Goal: Task Accomplishment & Management: Manage account settings

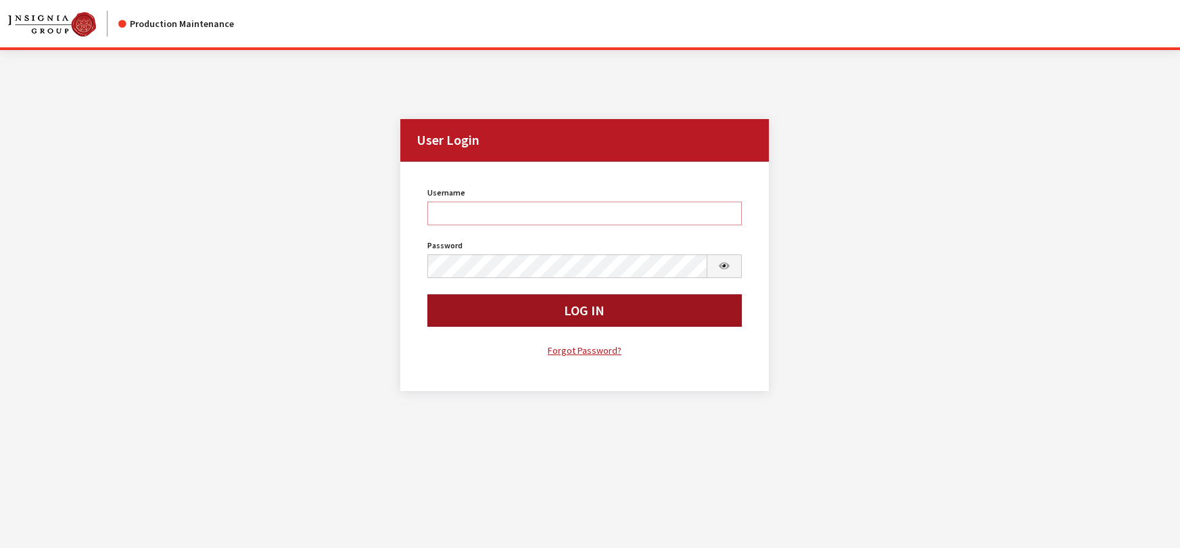
type input "rgoodwin"
click at [508, 318] on button "Log In" at bounding box center [584, 310] width 314 height 32
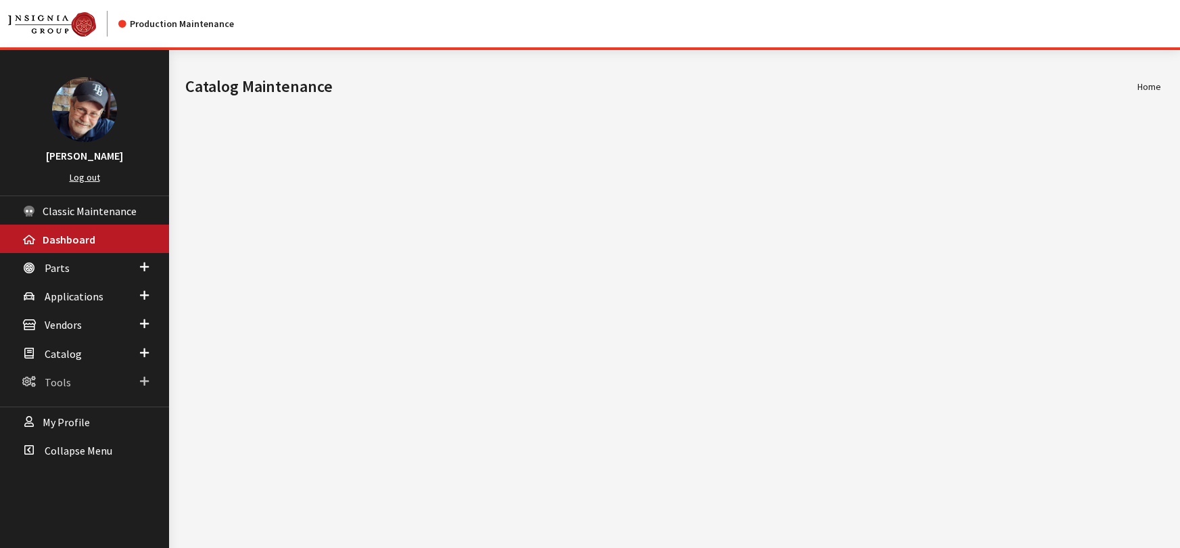
drag, startPoint x: 56, startPoint y: 381, endPoint x: 74, endPoint y: 414, distance: 37.5
click at [57, 381] on span "Tools" at bounding box center [58, 382] width 26 height 14
click at [53, 350] on span "Catalog" at bounding box center [63, 354] width 37 height 14
click at [69, 407] on link "Roles & Permissions" at bounding box center [84, 404] width 169 height 25
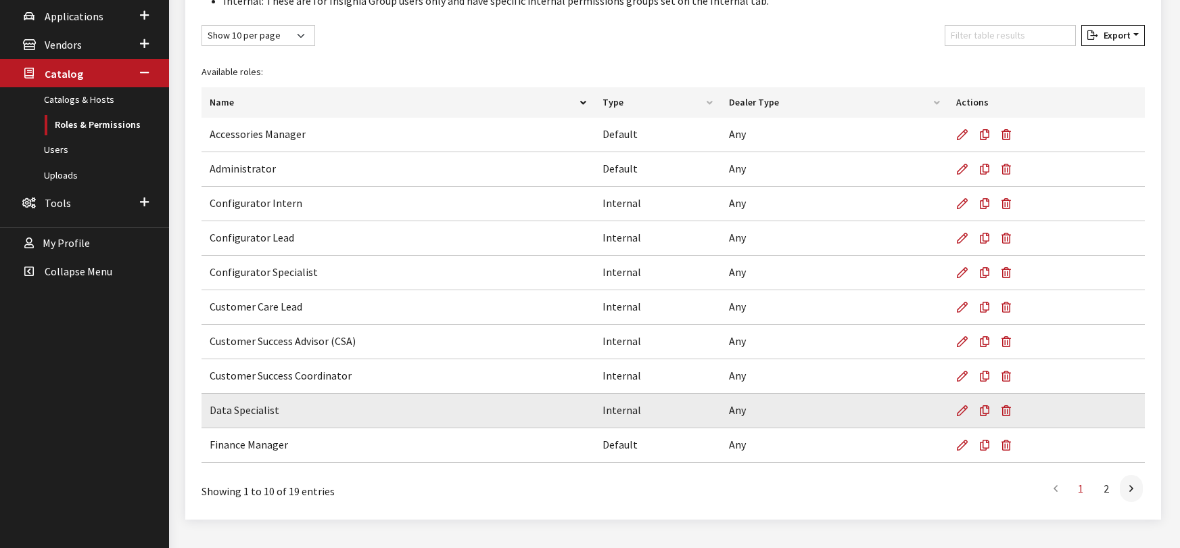
scroll to position [308, 0]
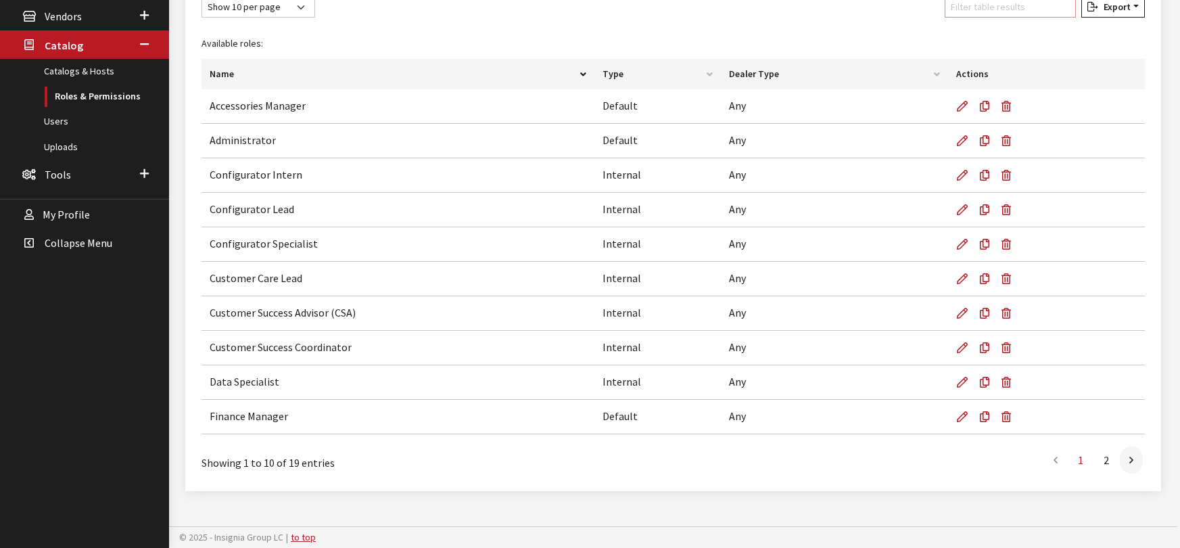
click at [973, 7] on input "Filter table results" at bounding box center [1010, 7] width 131 height 21
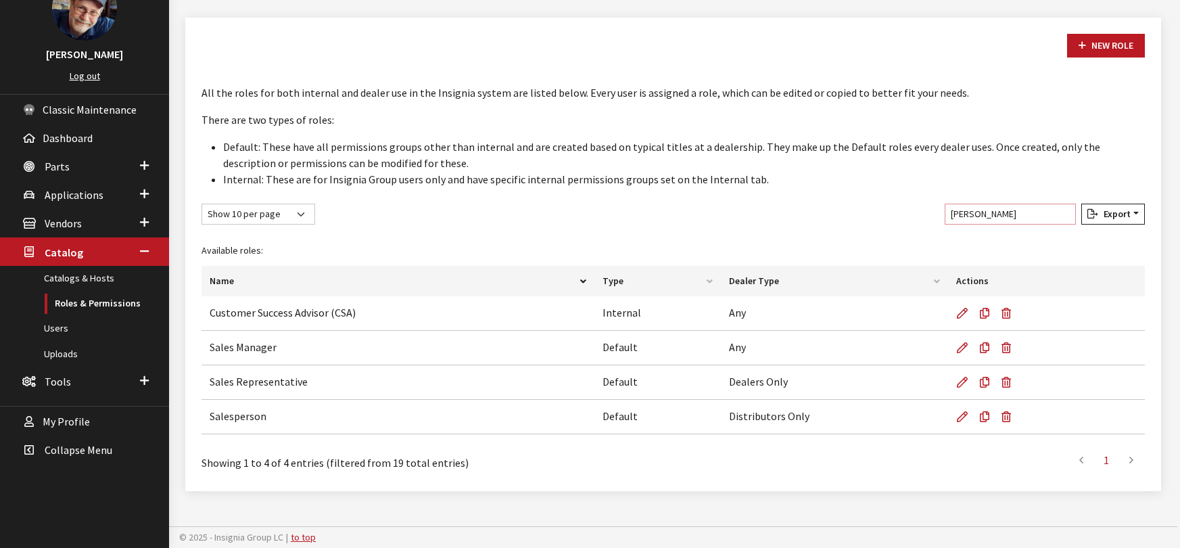
scroll to position [67, 0]
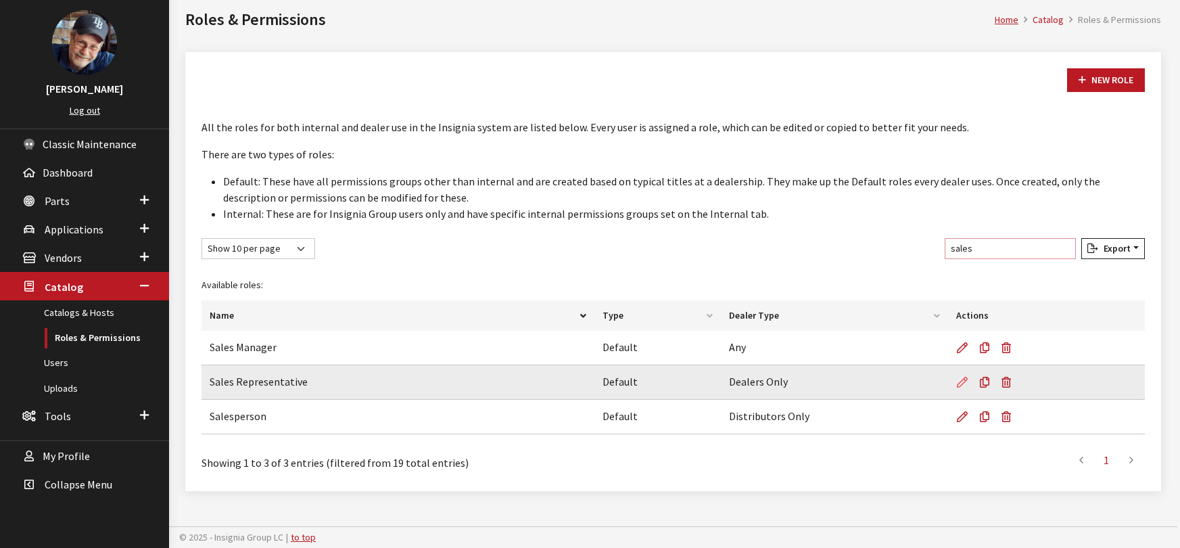
type input "sales"
click at [966, 383] on icon at bounding box center [962, 382] width 11 height 11
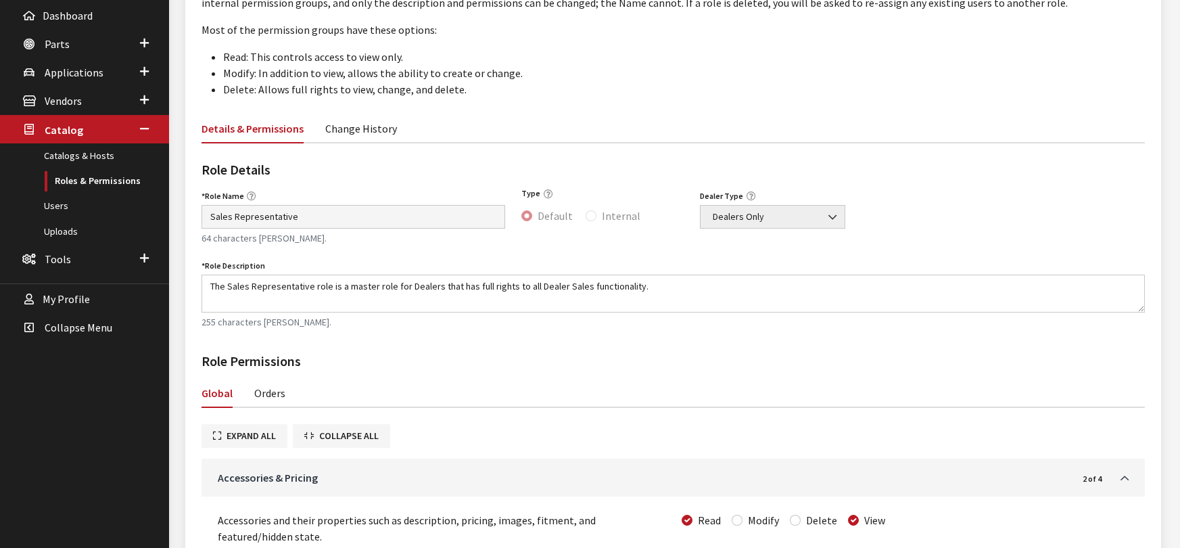
scroll to position [225, 0]
click at [274, 396] on link "Orders" at bounding box center [269, 391] width 31 height 28
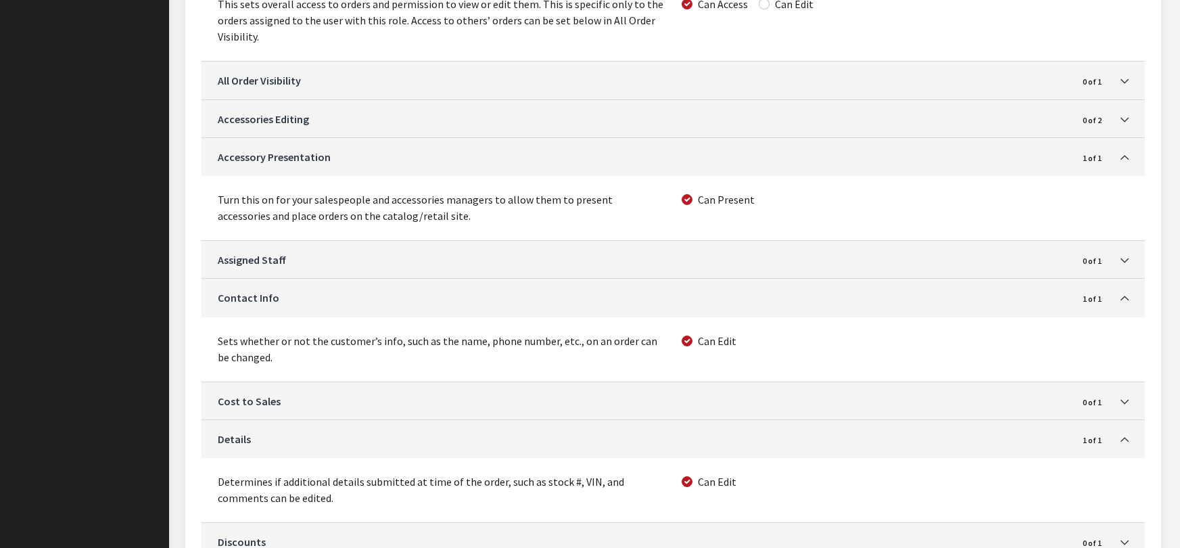
scroll to position [722, 0]
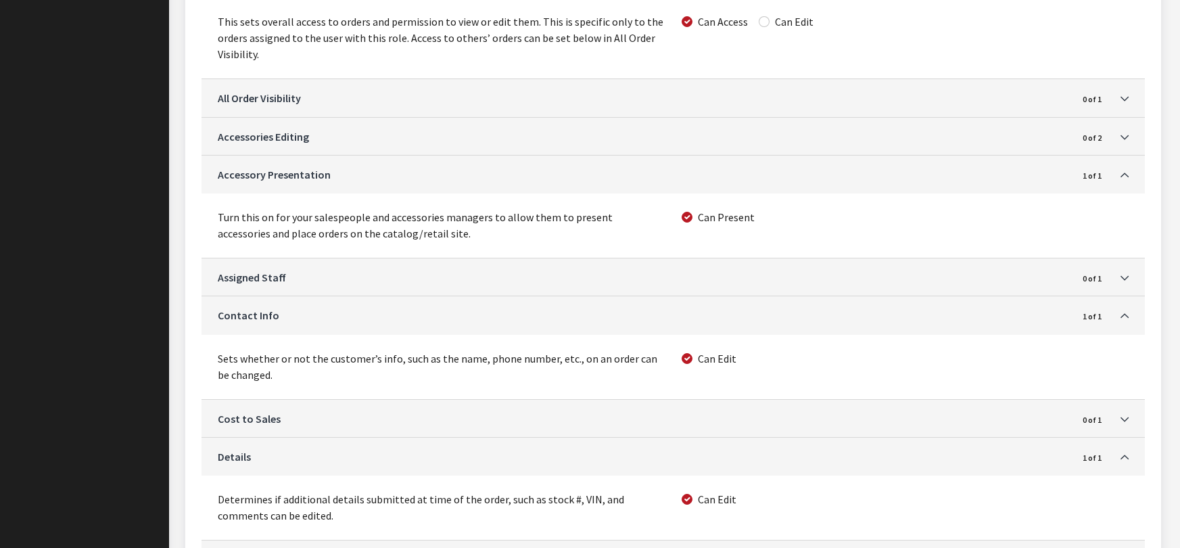
drag, startPoint x: 214, startPoint y: 213, endPoint x: 459, endPoint y: 231, distance: 245.5
click at [459, 231] on div "Turn this on for your salespeople and accessories managers to allow them to pre…" at bounding box center [442, 225] width 464 height 32
click at [386, 232] on div "Turn this on for your salespeople and accessories managers to allow them to pre…" at bounding box center [442, 225] width 464 height 32
click at [595, 217] on div "Turn this on for your salespeople and accessories managers to allow them to pre…" at bounding box center [442, 225] width 464 height 32
drag, startPoint x: 605, startPoint y: 222, endPoint x: 662, endPoint y: 197, distance: 62.1
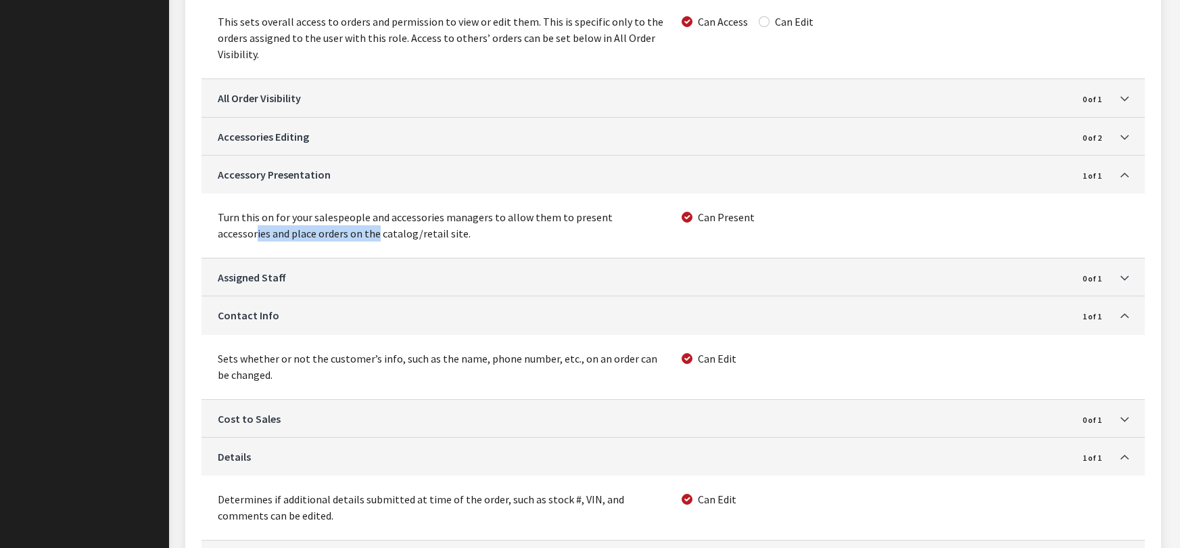
click at [298, 231] on div "Turn this on for your salespeople and accessories managers to allow them to pre…" at bounding box center [442, 225] width 464 height 32
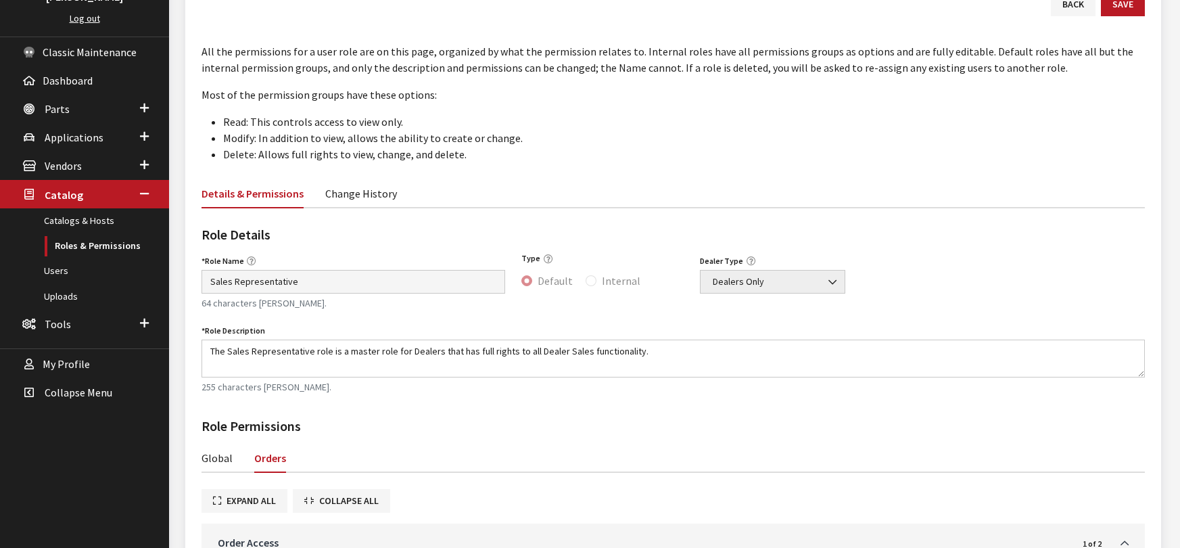
scroll to position [158, 0]
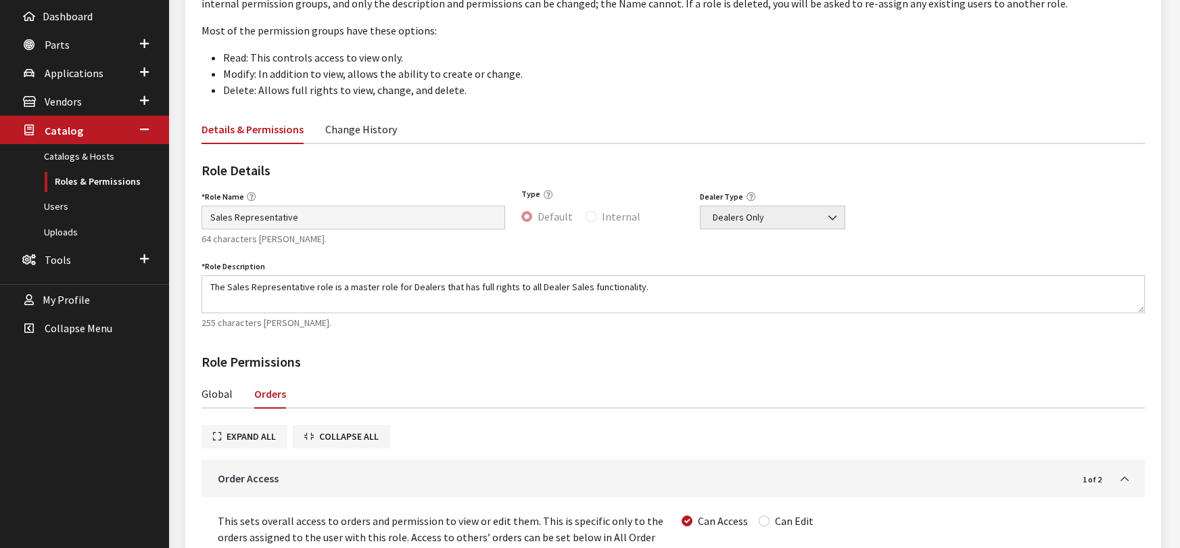
scroll to position [224, 0]
click at [66, 97] on span "Vendors" at bounding box center [63, 102] width 37 height 14
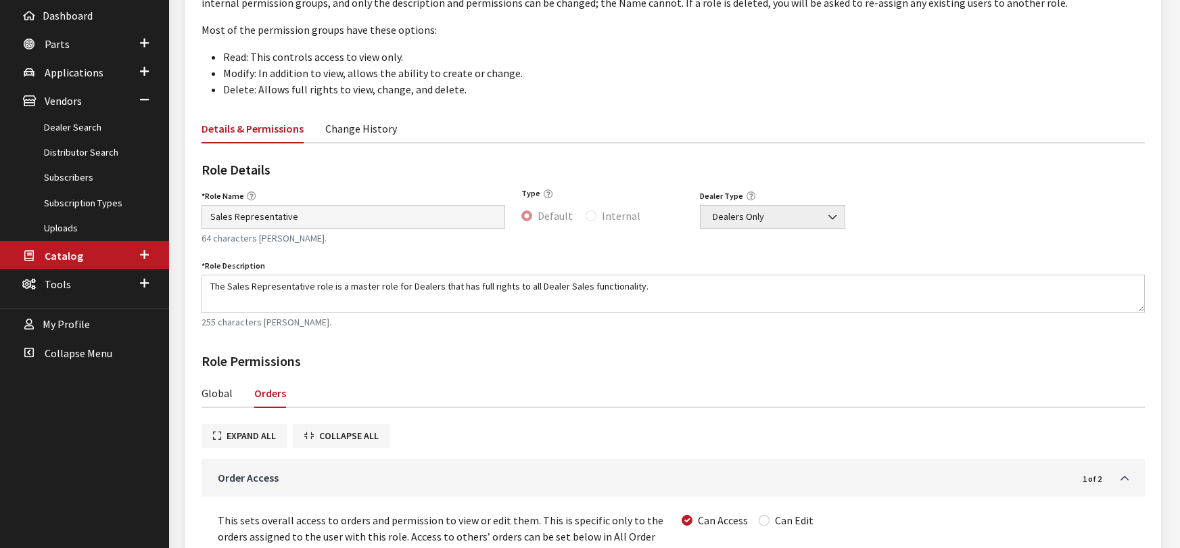
click at [448, 339] on div "Role Name Sales Representative Name is required. 64 characters [PERSON_NAME]. T…" at bounding box center [673, 264] width 960 height 154
